Goal: Check status: Check status

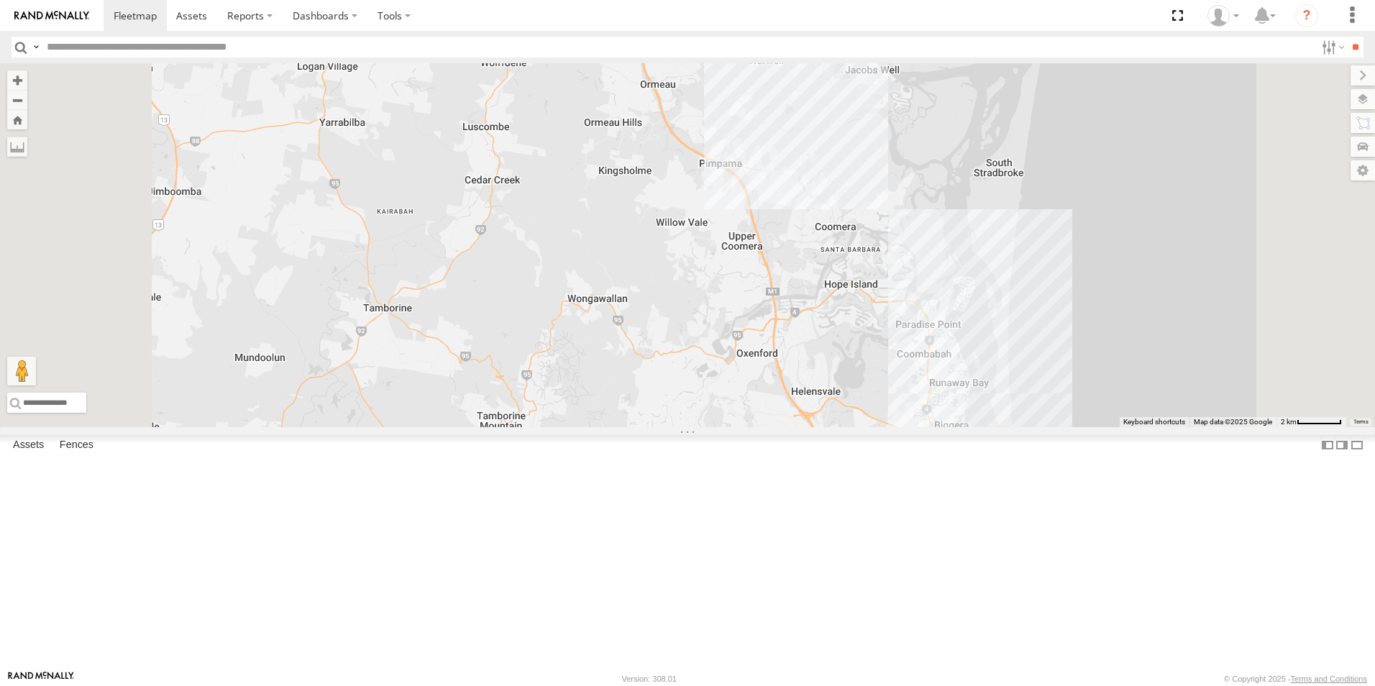
select select "**********"
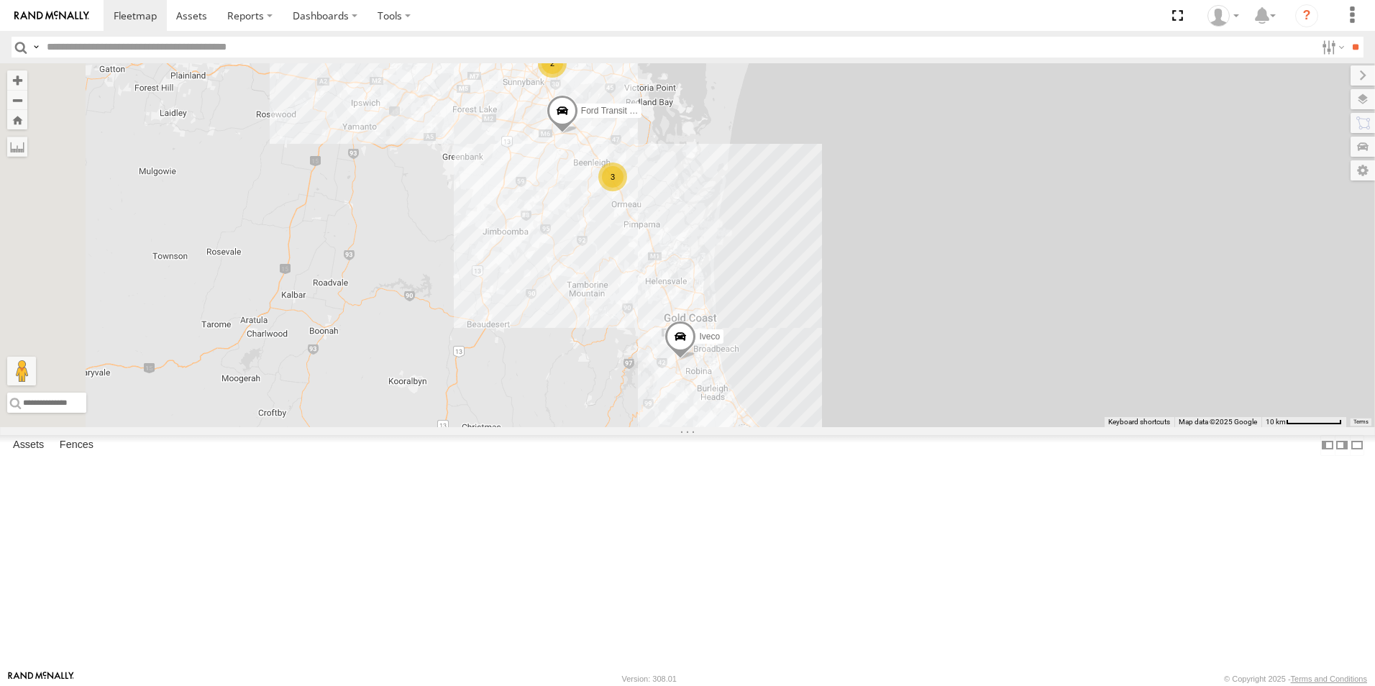
drag, startPoint x: 744, startPoint y: 258, endPoint x: 734, endPoint y: 363, distance: 104.8
click at [734, 371] on div "2 3 Ford Transit (New) Iveco" at bounding box center [687, 245] width 1375 height 364
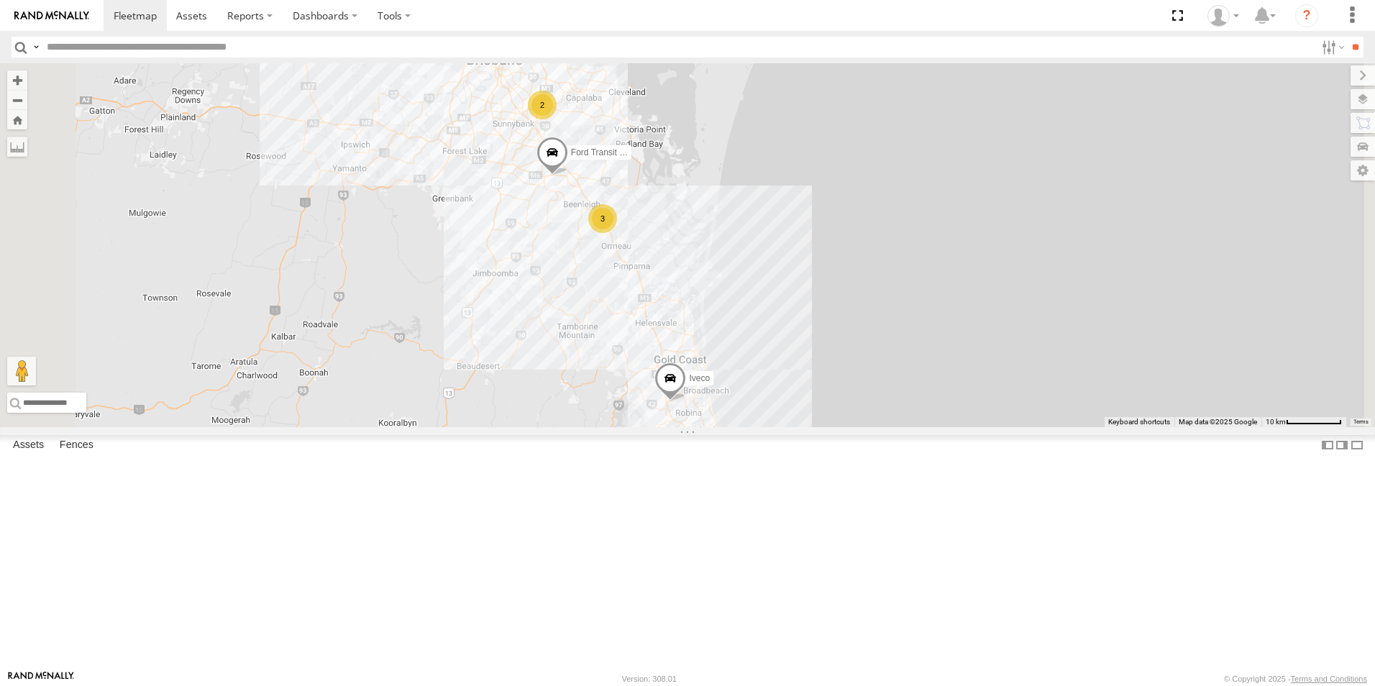
drag, startPoint x: 727, startPoint y: 281, endPoint x: 716, endPoint y: 334, distance: 55.0
click at [720, 345] on div "2 3 Ford Transit (New) Iveco" at bounding box center [687, 245] width 1375 height 364
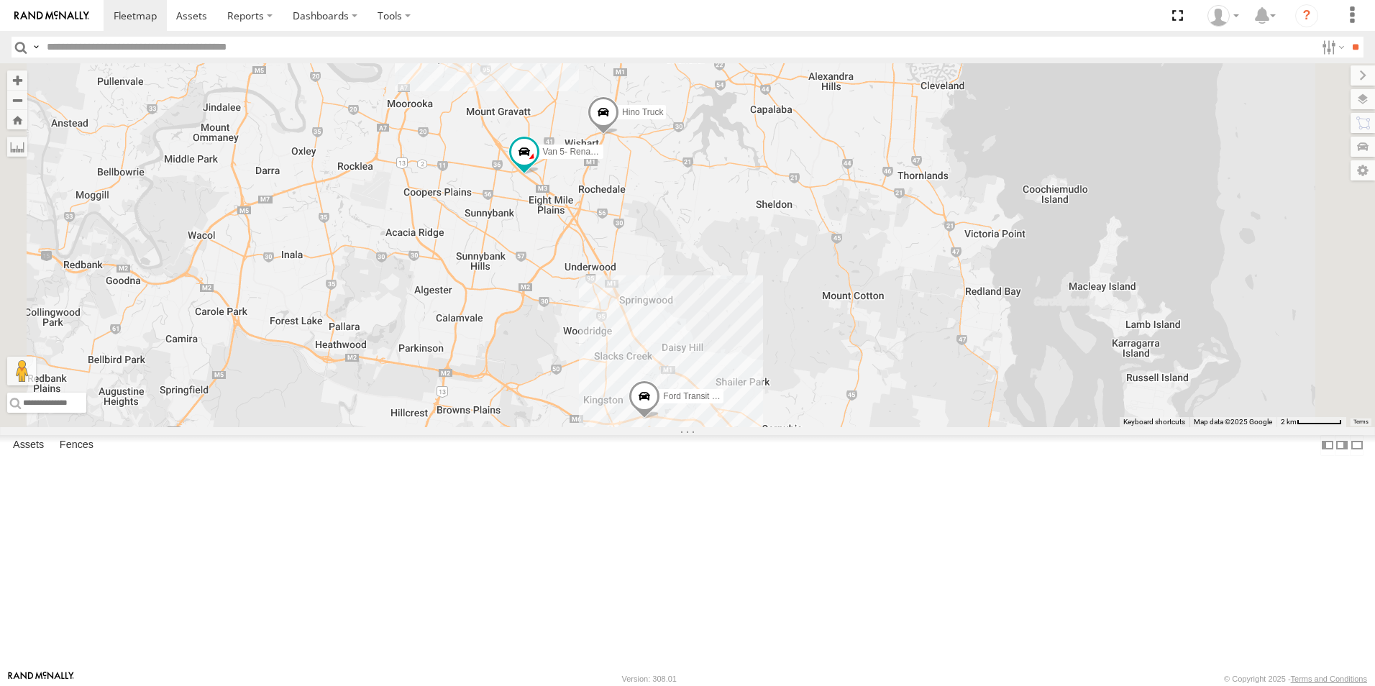
drag, startPoint x: 801, startPoint y: 187, endPoint x: 784, endPoint y: 278, distance: 92.1
click at [784, 278] on div "Ford Transit (New) Iveco Hino Truck 3 Van 5- Renault Master - 052•LI8" at bounding box center [687, 245] width 1375 height 364
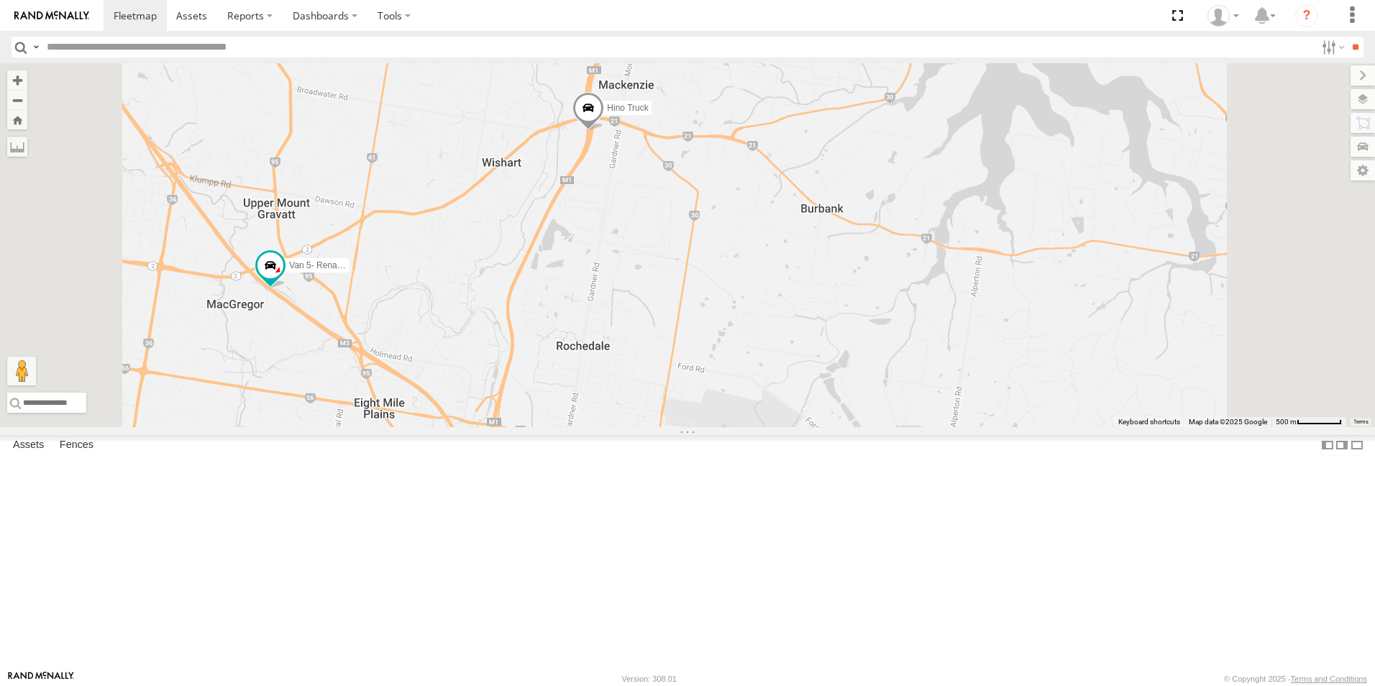
click at [801, 237] on div "Ford Transit (New) Iveco Hino Truck Van 5- Renault Master - 052•LI8" at bounding box center [687, 245] width 1375 height 364
click at [648, 113] on span "Hino Truck" at bounding box center [627, 108] width 41 height 10
click at [700, 120] on div "Hino Truck All Assets [GEOGRAPHIC_DATA] -27.54645 , 153.11717 North 88 [PERSON_…" at bounding box center [588, 48] width 223 height 145
click at [700, 120] on div at bounding box center [588, 110] width 223 height 22
click at [608, 114] on label at bounding box center [594, 109] width 28 height 10
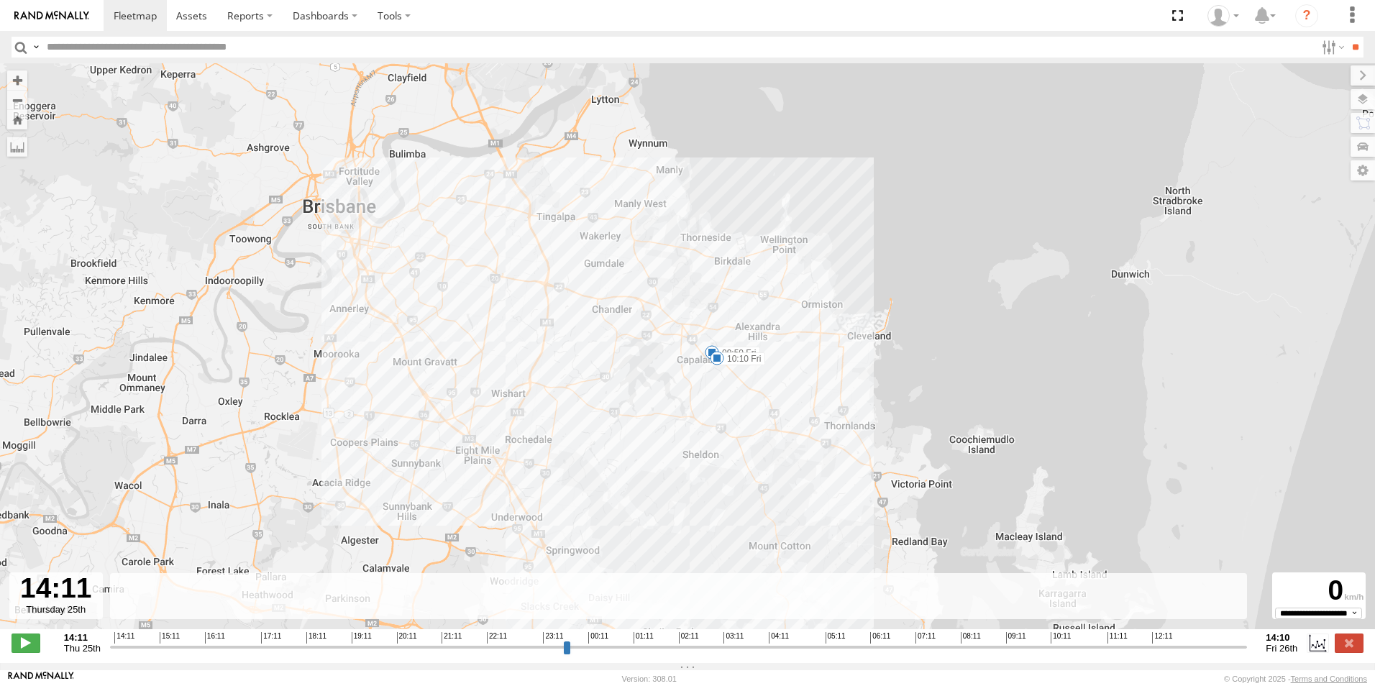
drag, startPoint x: 697, startPoint y: 177, endPoint x: 688, endPoint y: 407, distance: 230.4
click at [695, 417] on div "Hino Truck 14:17 Thu 15:29 Thu 09:50 Fri 10:10 Fri 11:06 Fri 12:50 Fri" at bounding box center [687, 353] width 1375 height 581
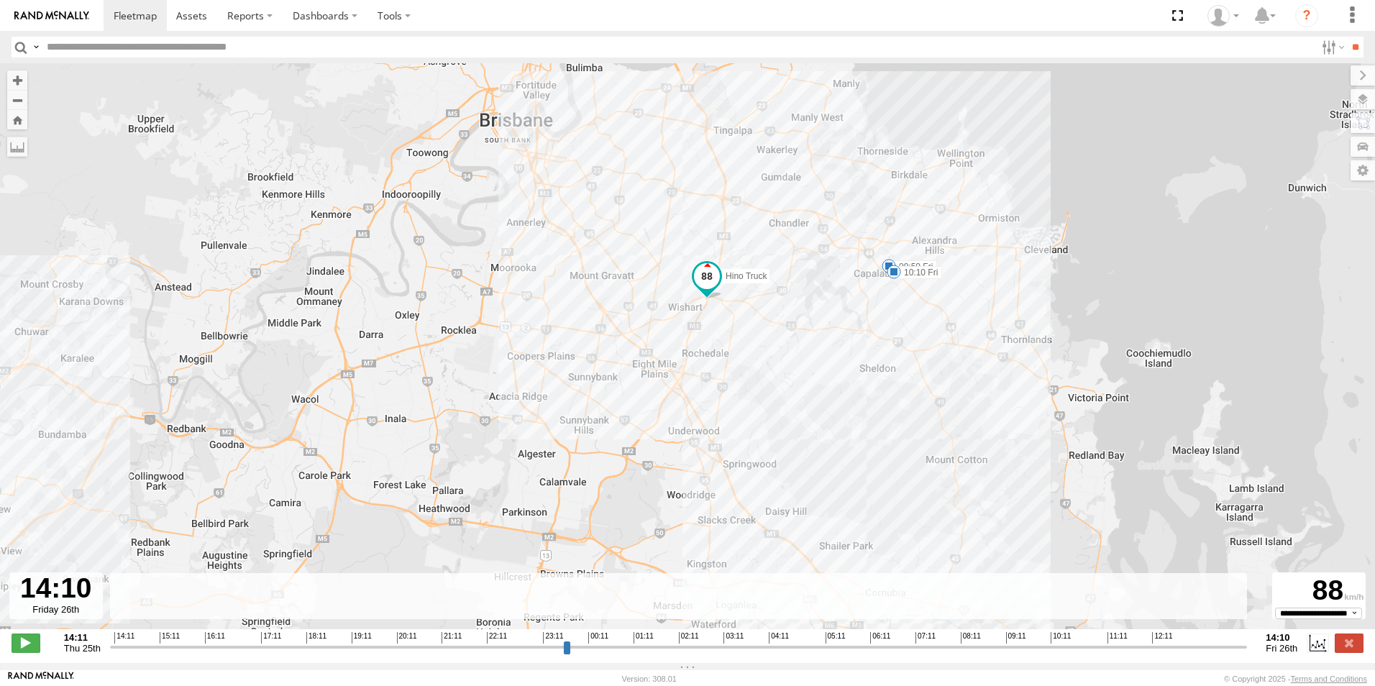
drag, startPoint x: 1095, startPoint y: 655, endPoint x: 1281, endPoint y: 616, distance: 190.5
click at [1248, 640] on input "range" at bounding box center [679, 647] width 1138 height 14
click at [1344, 643] on label at bounding box center [1349, 643] width 29 height 19
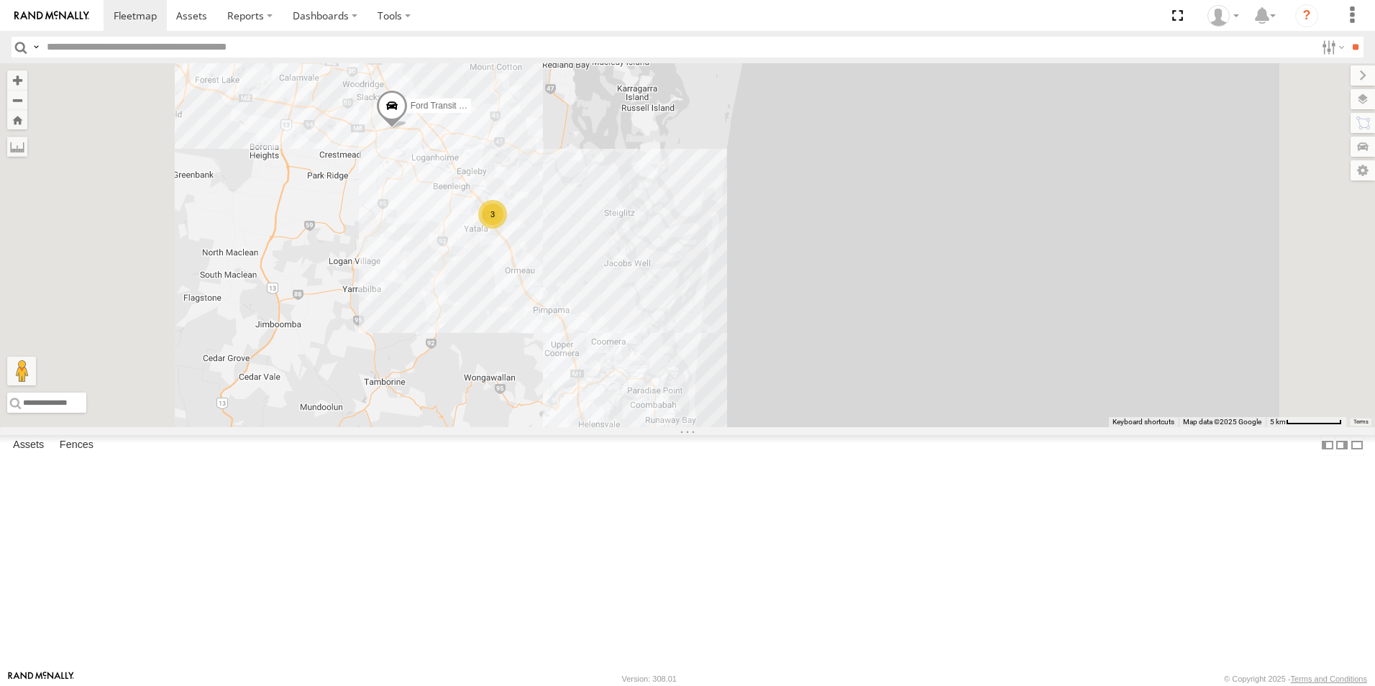
drag, startPoint x: 550, startPoint y: 348, endPoint x: 626, endPoint y: 341, distance: 76.6
click at [550, 348] on div "Hino Truck Ford Transit (New) Van 5- Renault Master - 052•LI8 3" at bounding box center [687, 245] width 1375 height 364
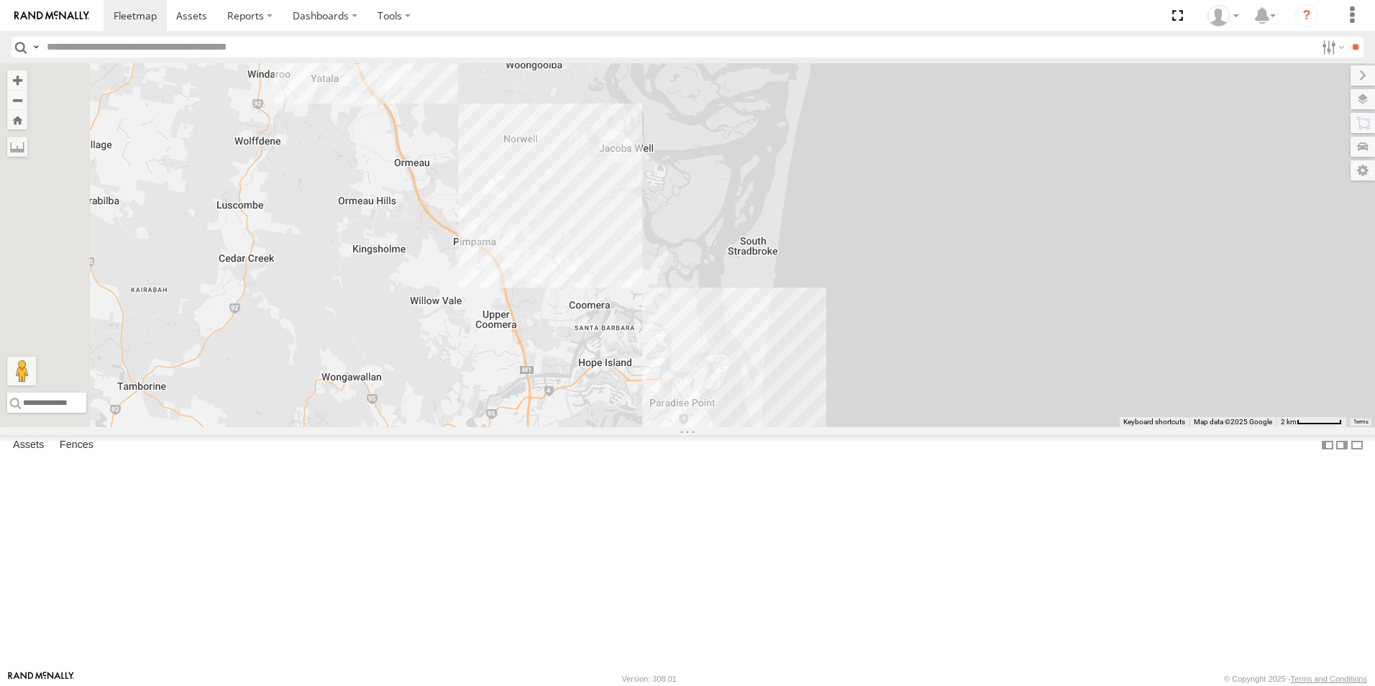
drag, startPoint x: 617, startPoint y: 246, endPoint x: 606, endPoint y: 291, distance: 46.6
click at [606, 291] on div "Hino Truck Ford Transit (New) Van 5- Renault Master - 052•LI8 Iveco 3" at bounding box center [687, 245] width 1375 height 364
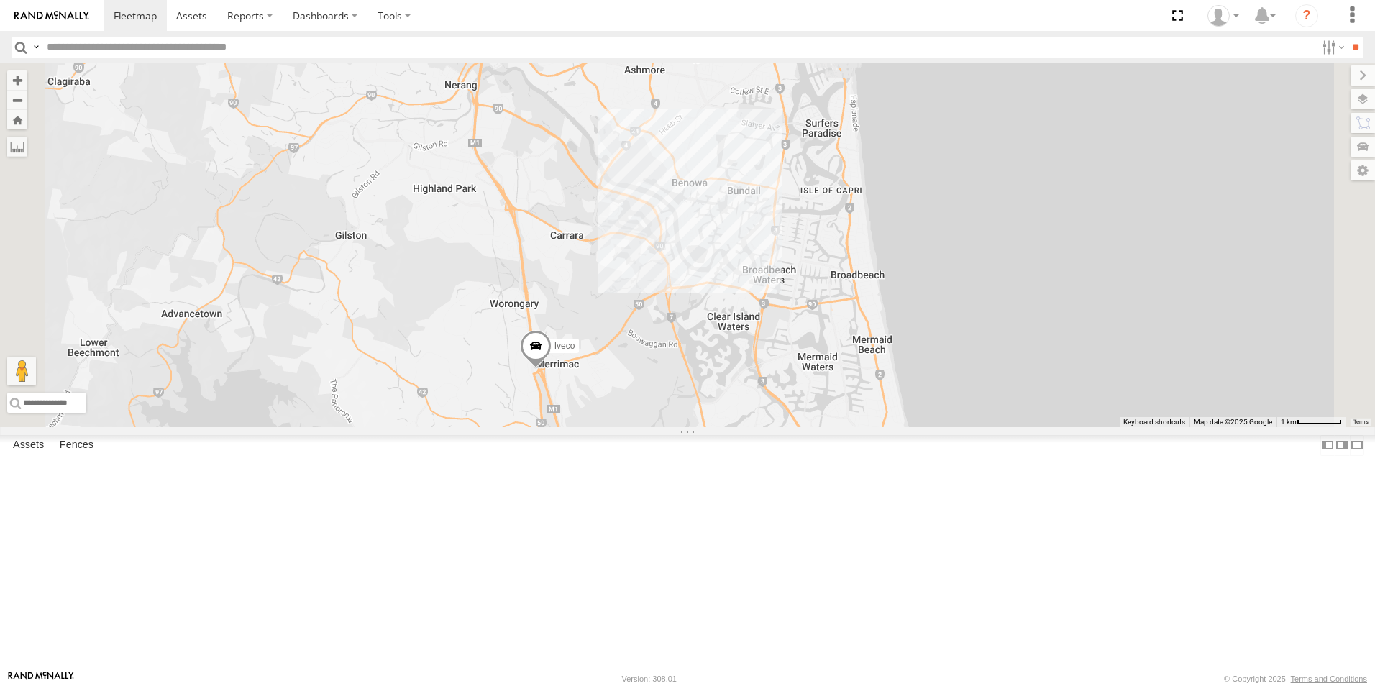
click at [552, 370] on span at bounding box center [536, 350] width 32 height 39
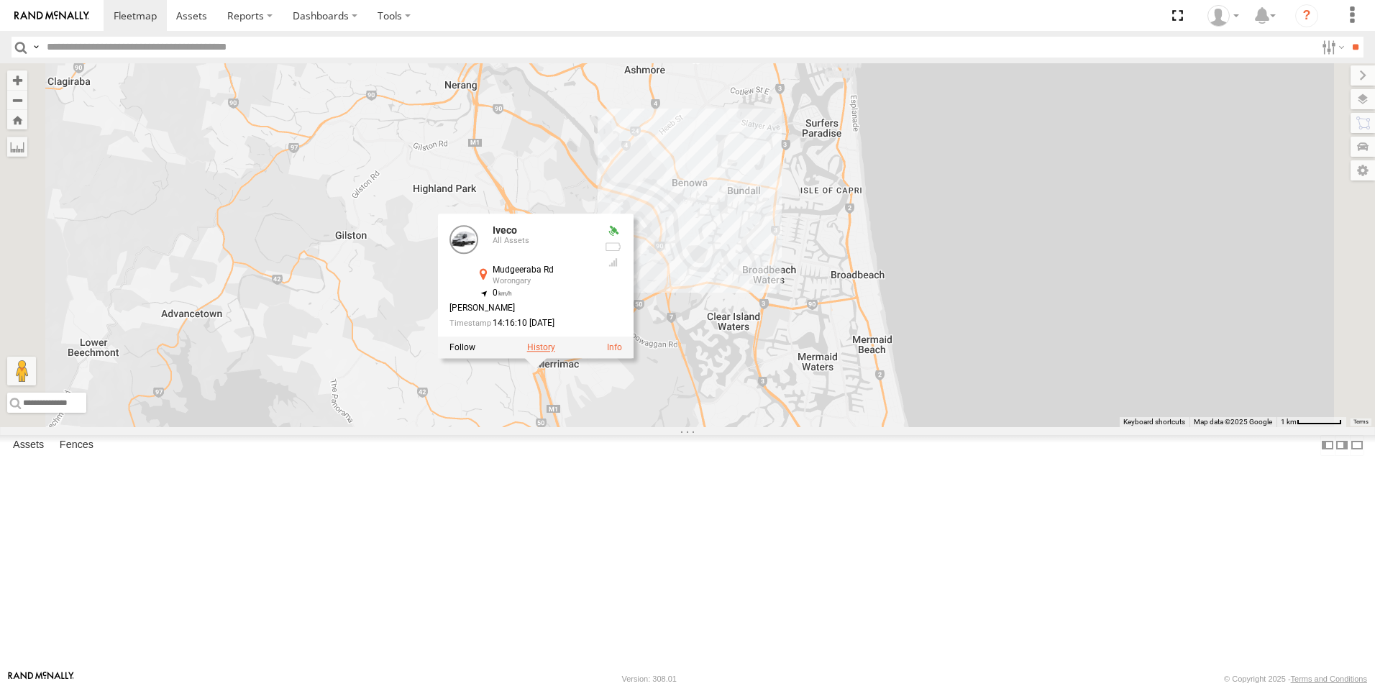
click at [555, 353] on label at bounding box center [541, 348] width 28 height 10
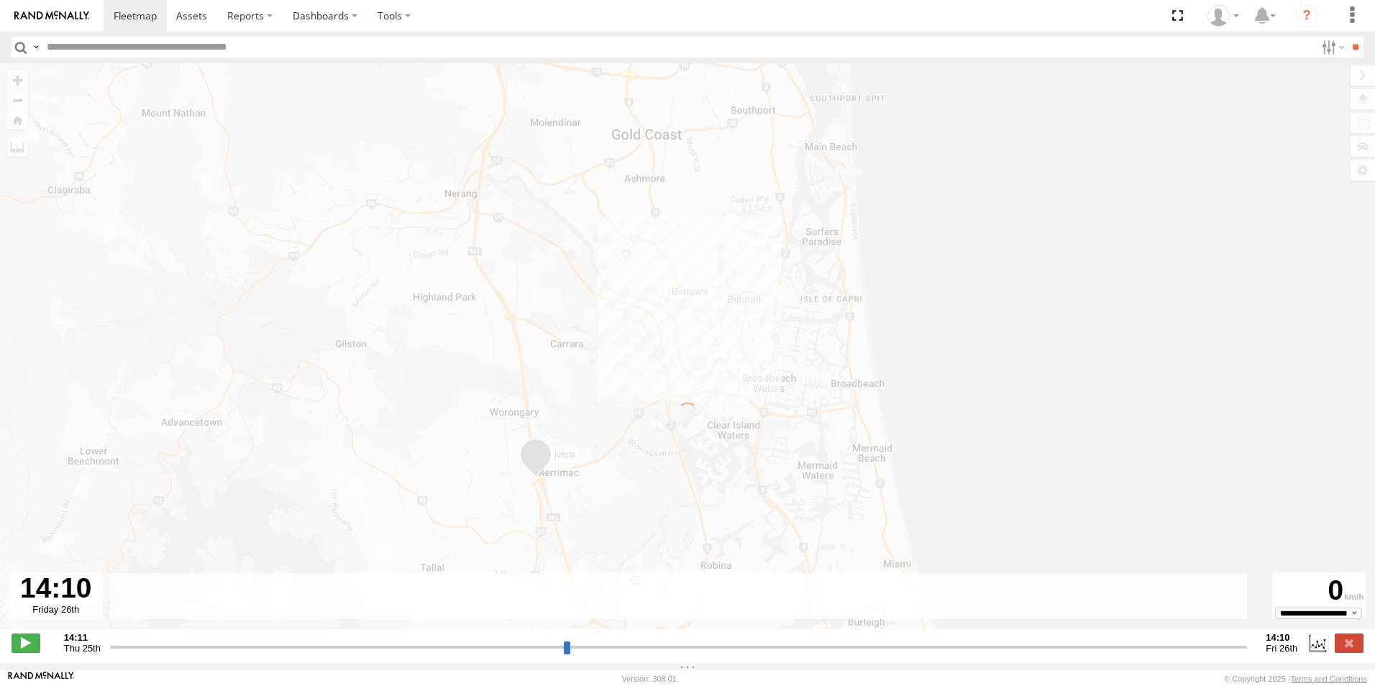
type input "**********"
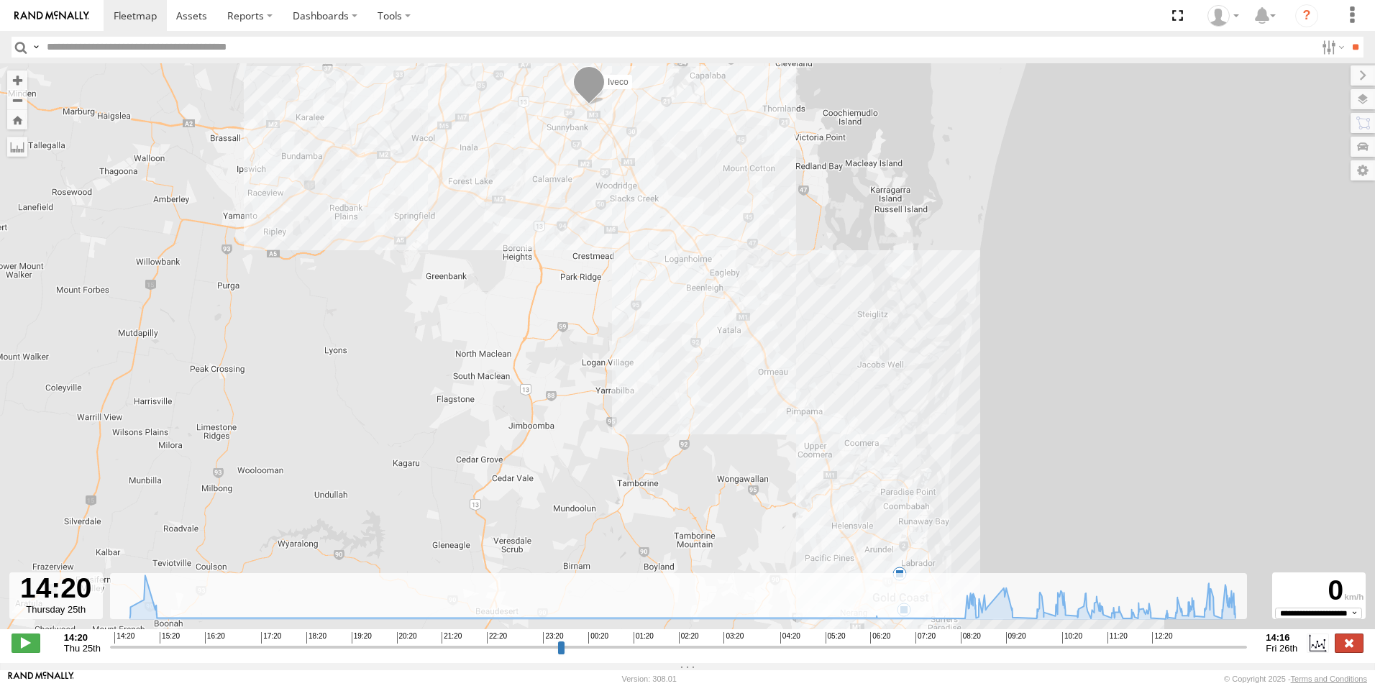
click at [1347, 652] on label at bounding box center [1349, 643] width 29 height 19
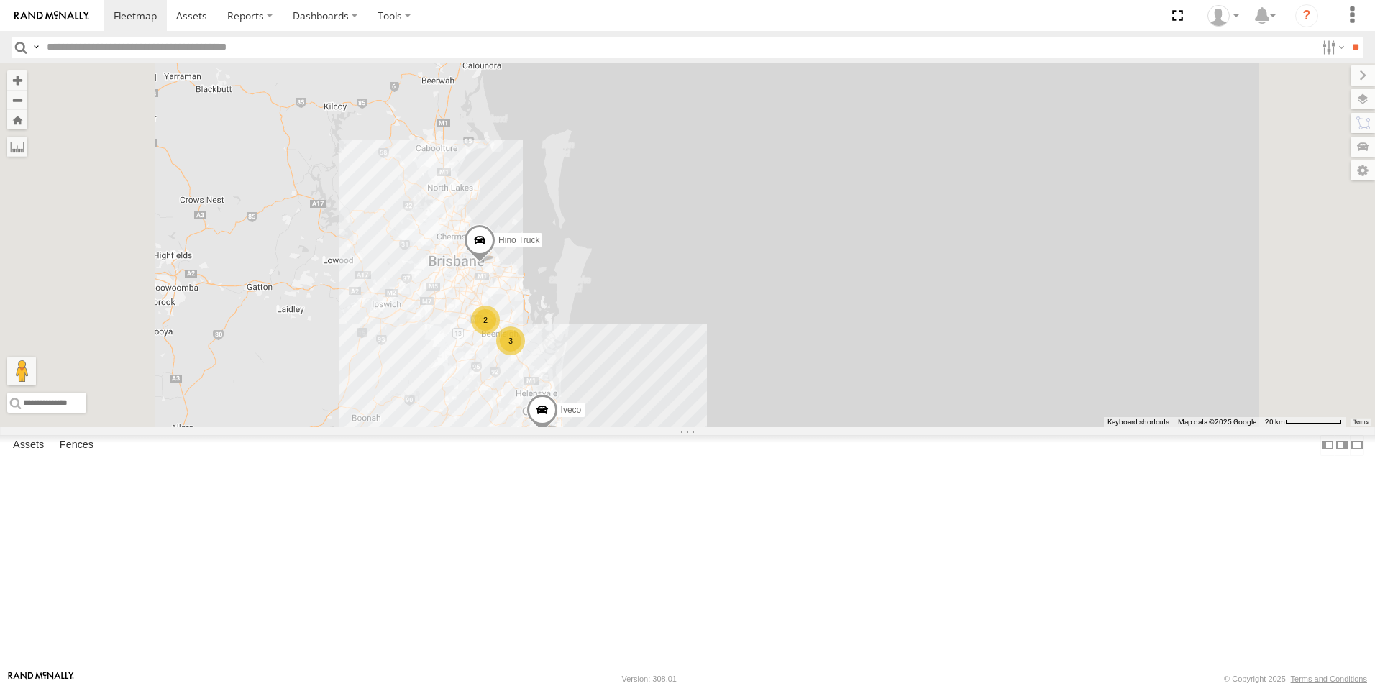
drag, startPoint x: 658, startPoint y: 414, endPoint x: 658, endPoint y: 491, distance: 76.3
click at [657, 427] on div "Iveco Hino Truck 3 2" at bounding box center [687, 245] width 1375 height 364
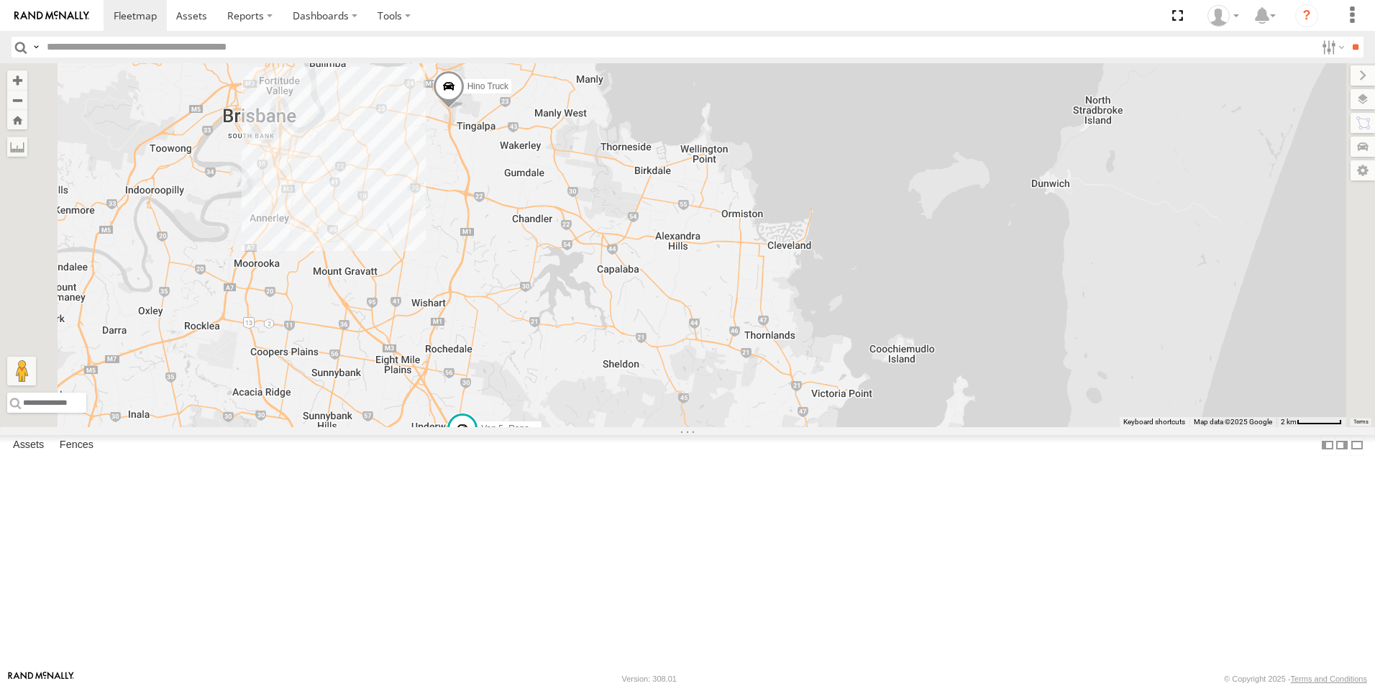
drag, startPoint x: 655, startPoint y: 318, endPoint x: 588, endPoint y: 612, distance: 301.7
click at [588, 427] on div "Iveco Hino Truck Ford Transit (New) Van 5- Renault Master - 052•LI8 3" at bounding box center [687, 245] width 1375 height 364
